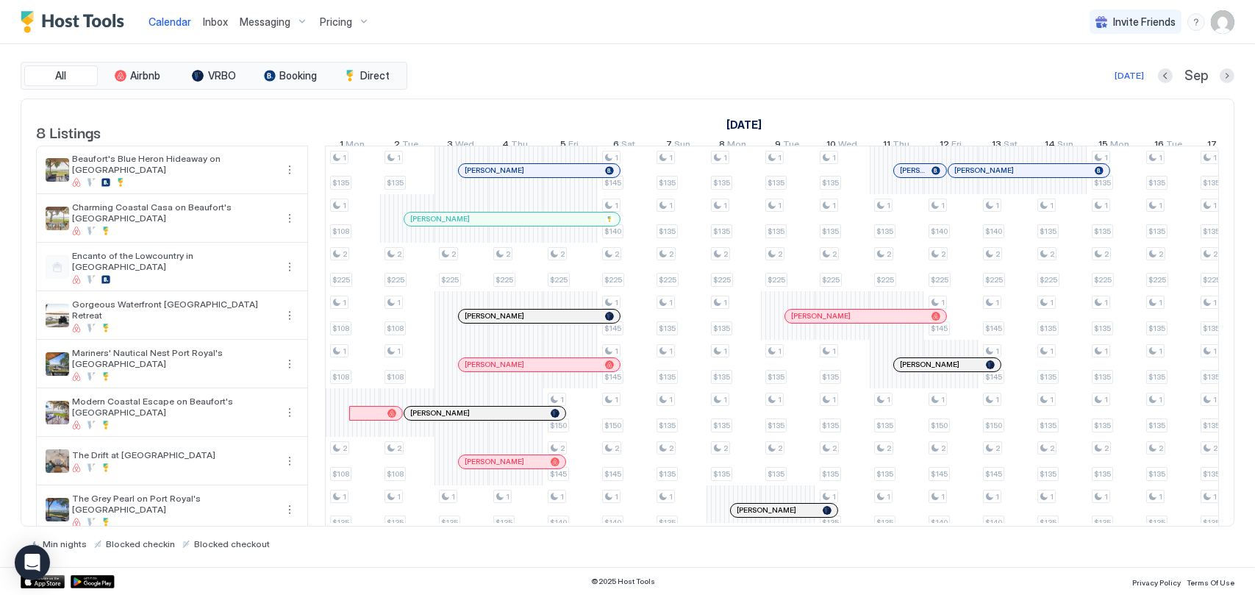
scroll to position [0, 1049]
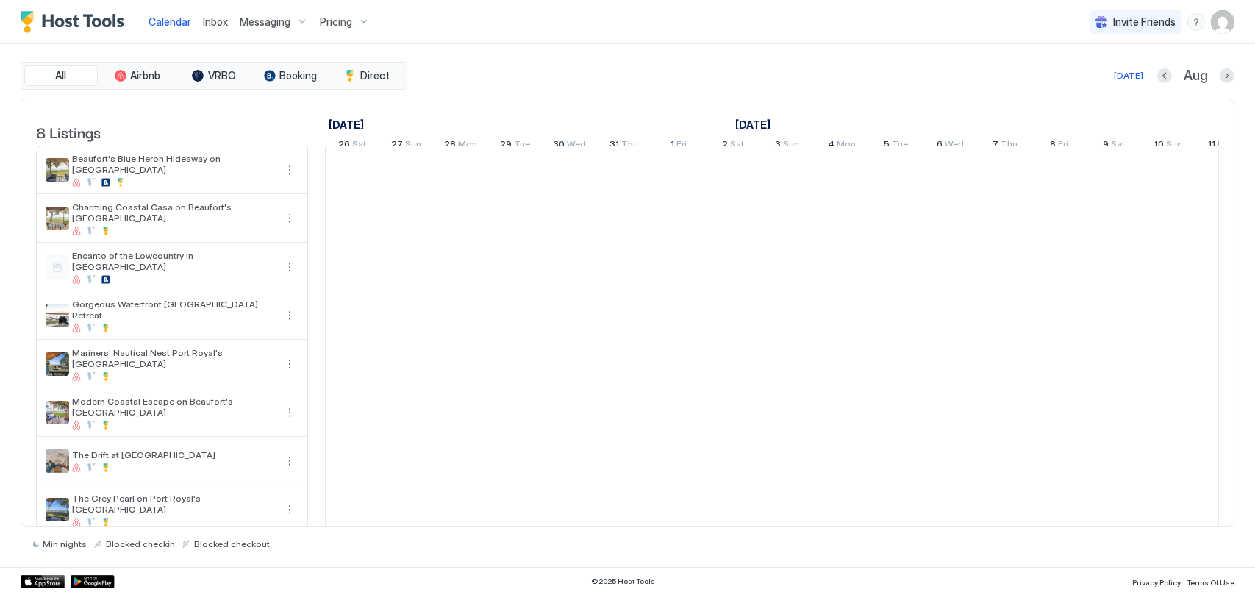
scroll to position [0, 817]
